Goal: Use online tool/utility

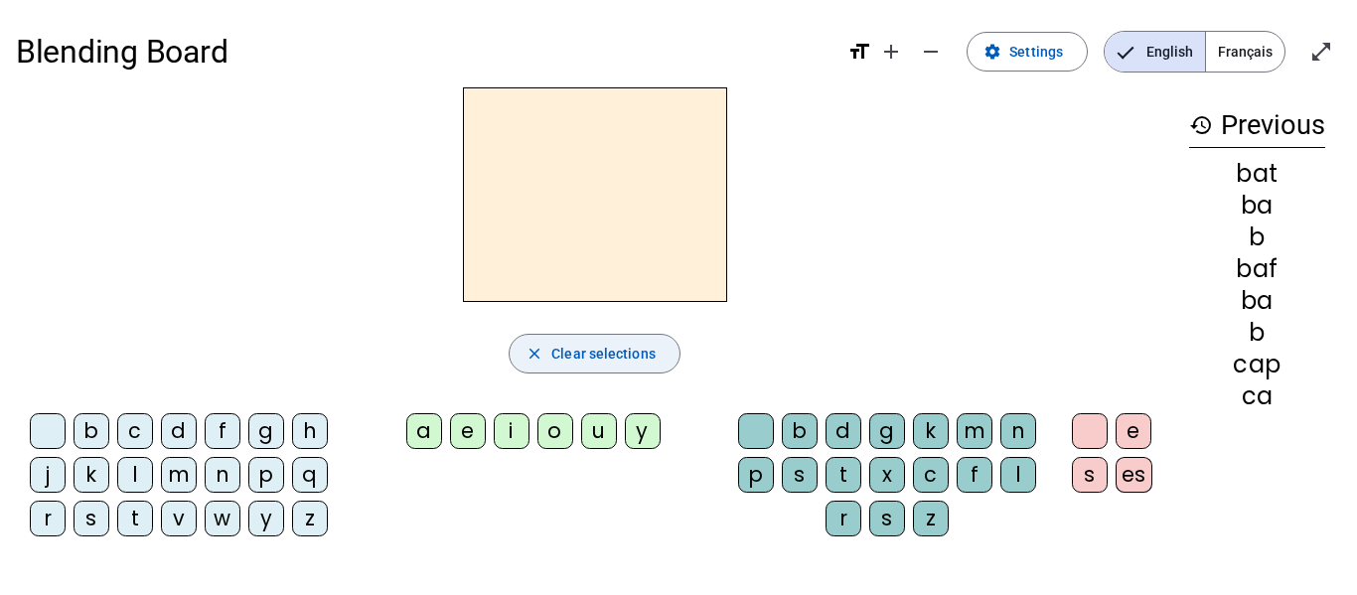
click at [675, 355] on span "button" at bounding box center [595, 354] width 170 height 48
click at [1202, 118] on mat-icon "history" at bounding box center [1202, 125] width 24 height 24
click at [1201, 118] on mat-icon "history" at bounding box center [1202, 125] width 24 height 24
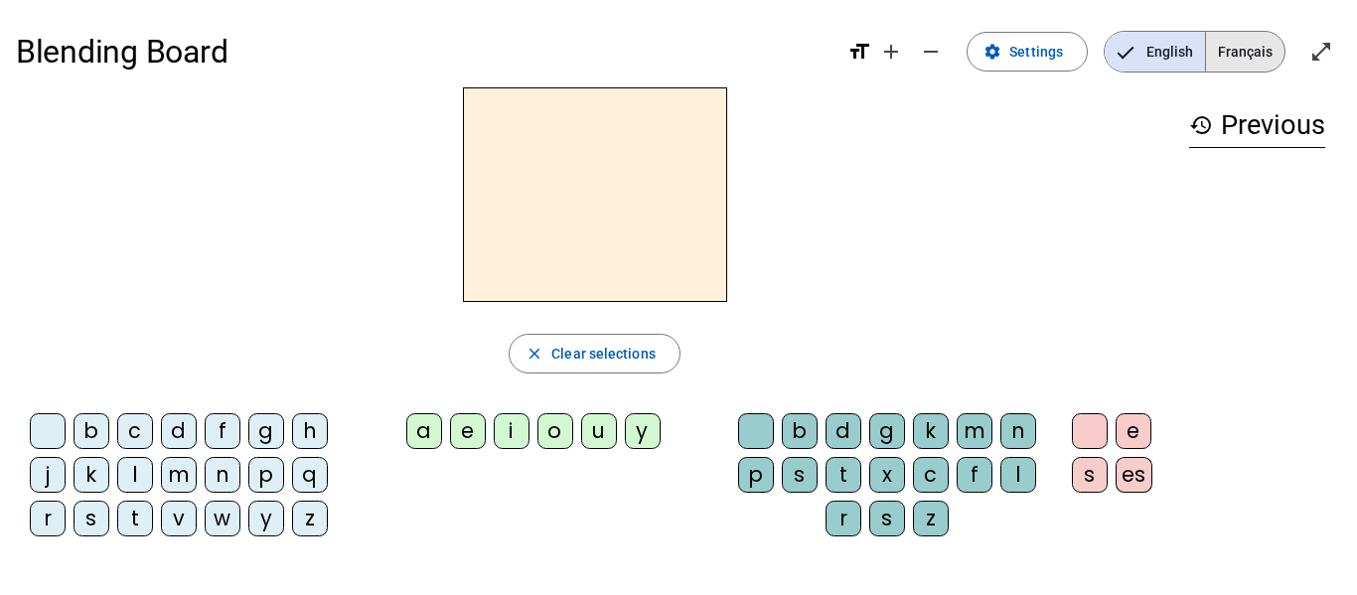
click at [1233, 65] on span "Français" at bounding box center [1245, 52] width 79 height 40
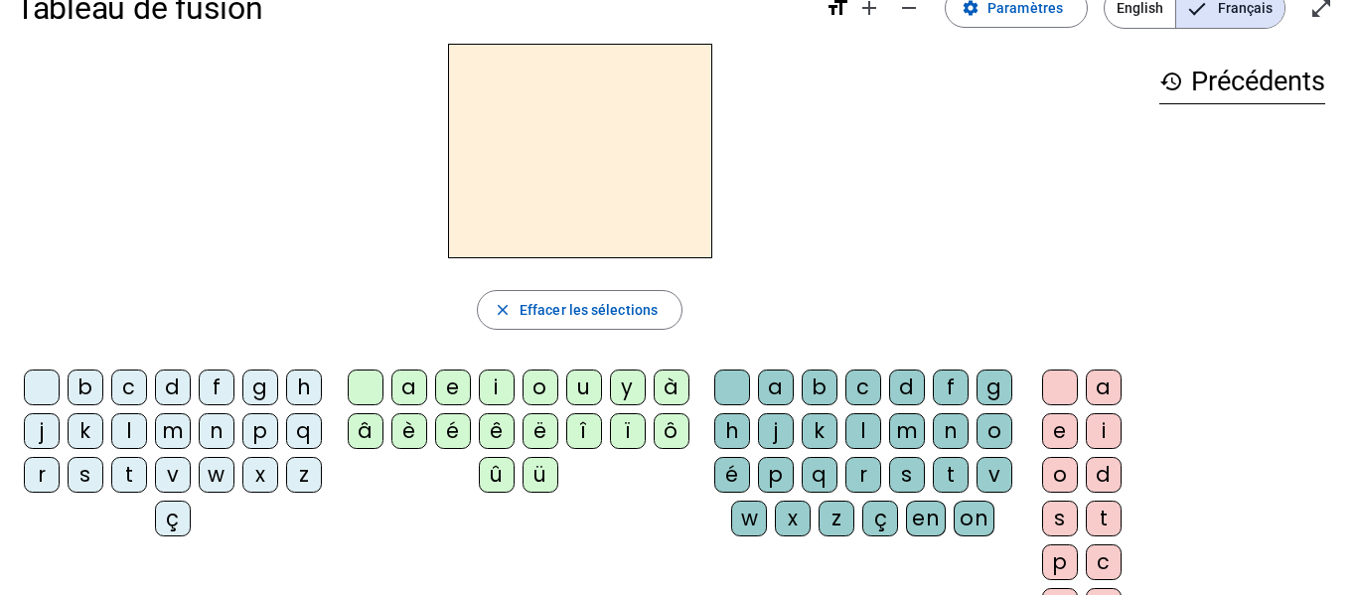
scroll to position [43, 0]
click at [147, 439] on div "l" at bounding box center [129, 432] width 36 height 36
click at [451, 396] on div "e" at bounding box center [453, 389] width 36 height 36
click at [581, 384] on div "u" at bounding box center [584, 389] width 36 height 36
click at [147, 477] on div "t" at bounding box center [129, 476] width 36 height 36
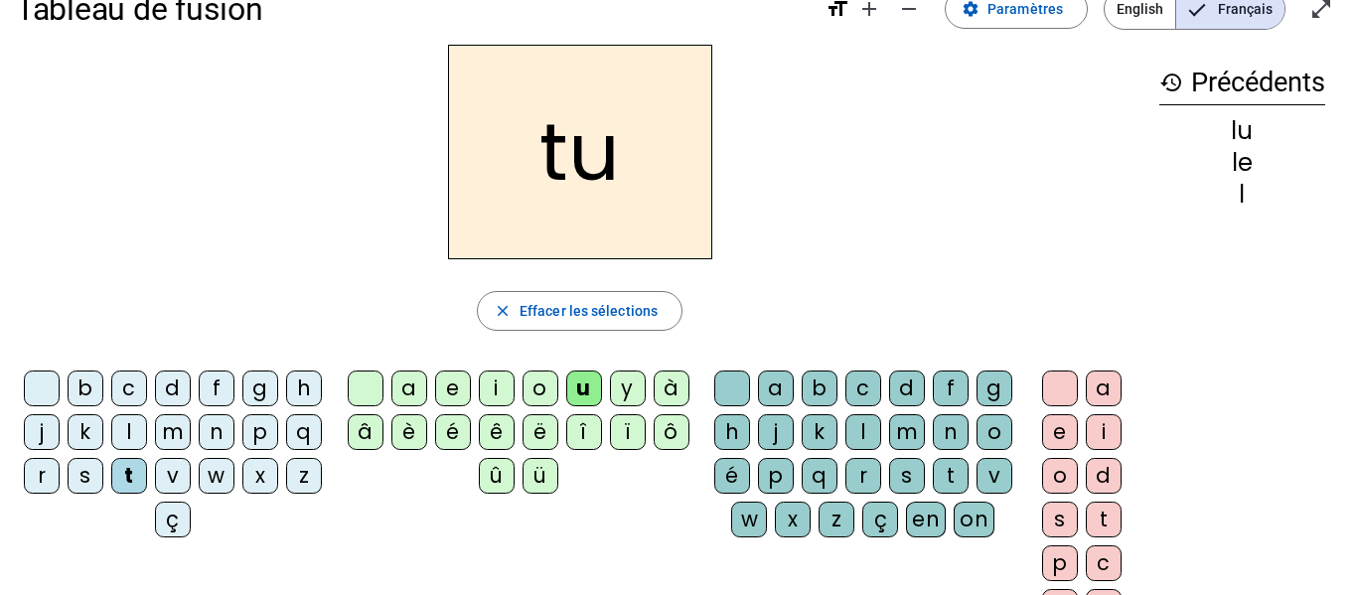
click at [189, 396] on div "d" at bounding box center [173, 389] width 36 height 36
click at [442, 383] on div "e" at bounding box center [453, 389] width 36 height 36
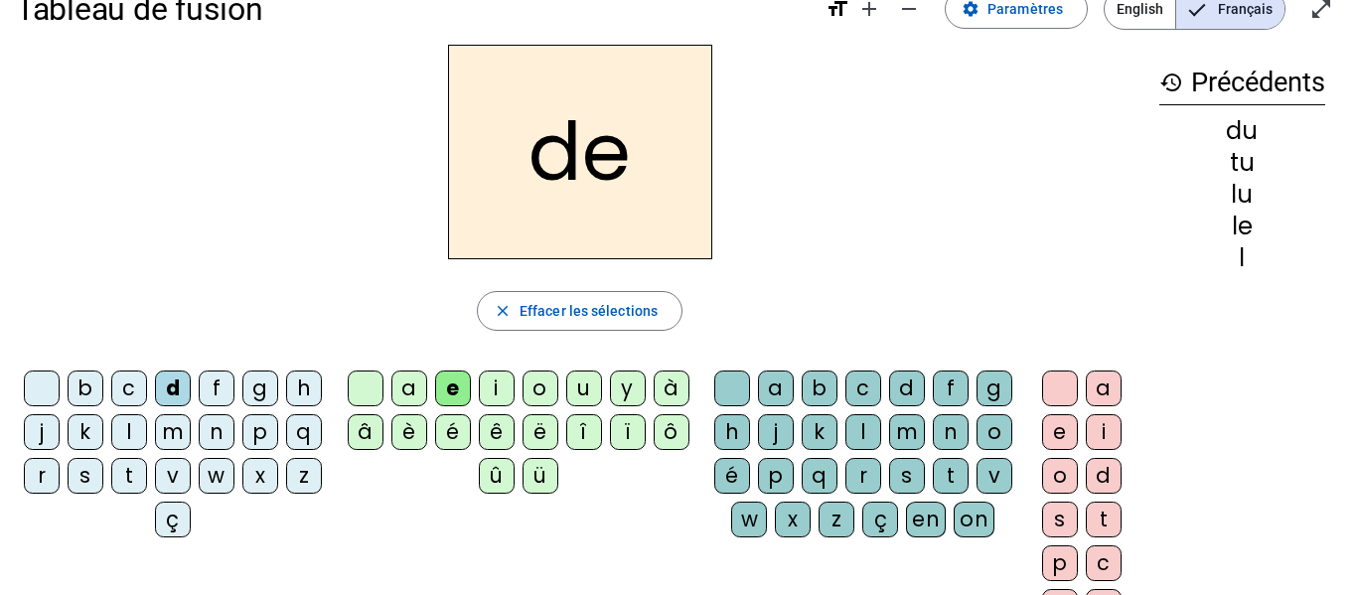
click at [147, 481] on div "t" at bounding box center [129, 476] width 36 height 36
click at [416, 396] on div "a" at bounding box center [410, 389] width 36 height 36
